Goal: Task Accomplishment & Management: Manage account settings

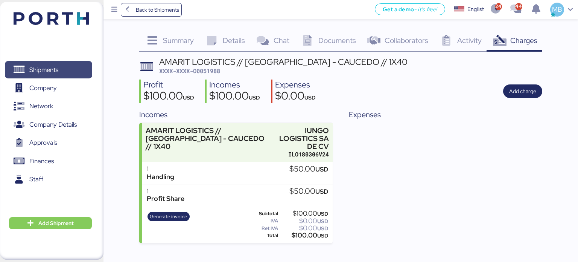
click at [46, 64] on span "Shipments" at bounding box center [48, 69] width 81 height 11
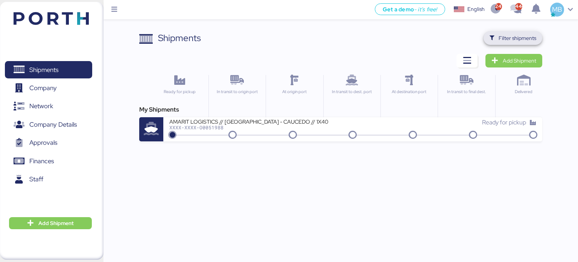
click at [519, 36] on span "Filter shipments" at bounding box center [518, 37] width 38 height 9
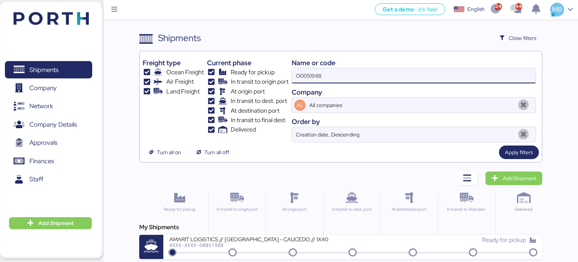
drag, startPoint x: 345, startPoint y: 71, endPoint x: 274, endPoint y: 71, distance: 70.7
click at [274, 71] on div "Freight type Ocean Freight Air Freight Land Freight Current phase Ready for pic…" at bounding box center [341, 98] width 397 height 88
paste input "O0051323"
type input "O0051323"
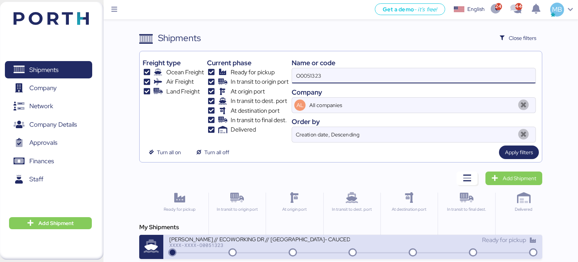
click at [265, 240] on div "[PERSON_NAME] // ECOWORKING DR // [GEOGRAPHIC_DATA]- CAUCEDO // 1X20" at bounding box center [259, 238] width 181 height 6
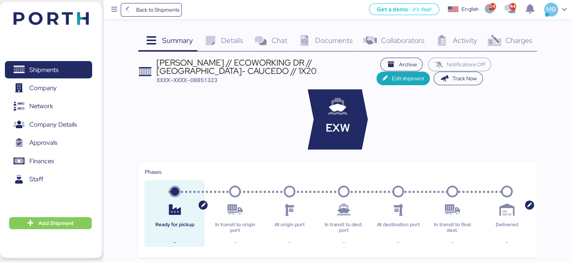
click at [522, 36] on span "Charges" at bounding box center [518, 40] width 27 height 10
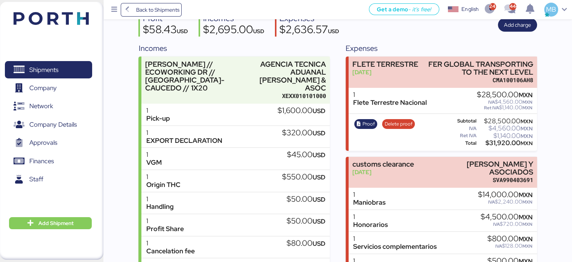
scroll to position [75, 0]
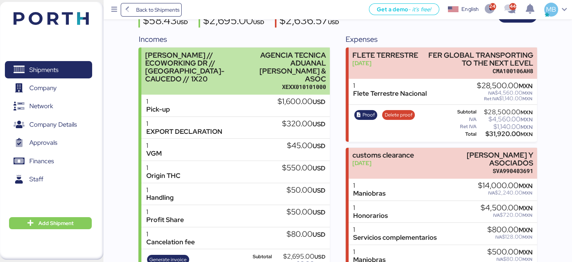
click at [291, 65] on div "AGENCIA TECNICA ADUANAL [PERSON_NAME] & ASOC" at bounding box center [290, 67] width 72 height 32
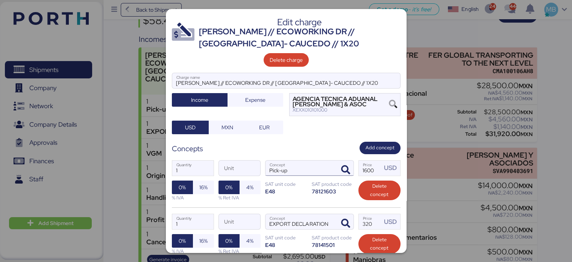
scroll to position [151, 0]
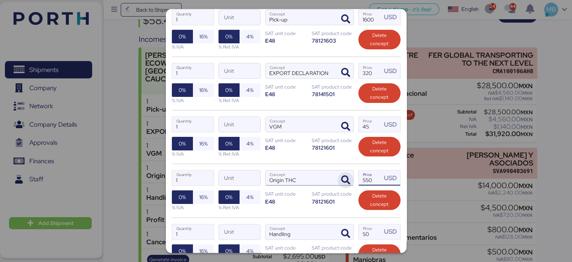
drag, startPoint x: 371, startPoint y: 177, endPoint x: 345, endPoint y: 176, distance: 26.4
click at [345, 176] on div "1 Quantity Unit Origin THC Concept 550 Price USD 0% 16% % IVA 0% 4% % Ret IVA S…" at bounding box center [286, 189] width 229 height 53
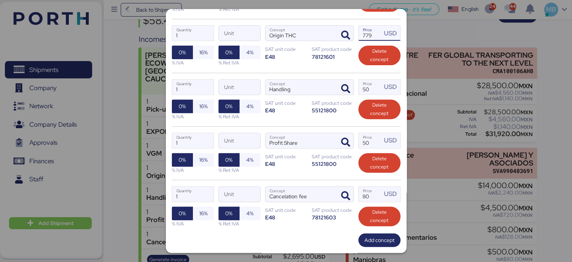
scroll to position [333, 0]
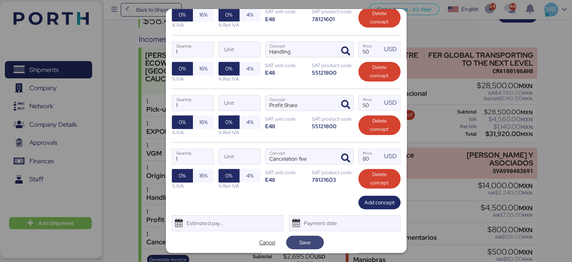
type input "779"
click at [309, 239] on span "Save" at bounding box center [305, 242] width 26 height 11
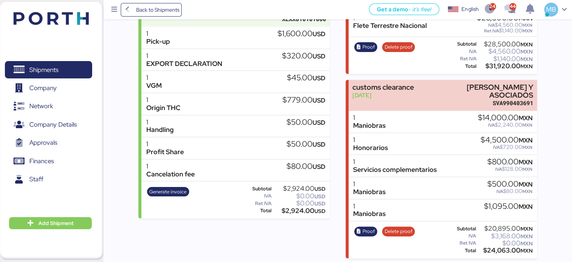
scroll to position [0, 0]
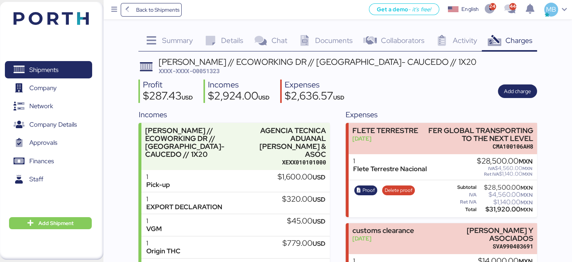
click at [216, 71] on span "XXXX-XXXX-O0051323" at bounding box center [189, 71] width 61 height 8
copy span "O0051323"
click at [215, 70] on span "XXXX-XXXX-O0051323" at bounding box center [189, 71] width 61 height 8
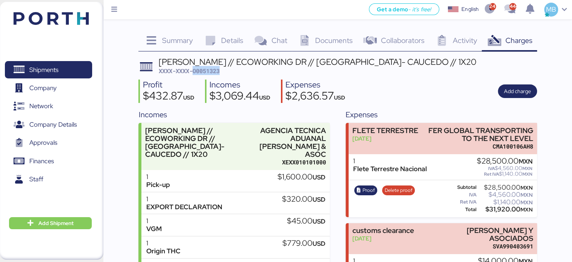
copy span "O0051323"
